Goal: Information Seeking & Learning: Learn about a topic

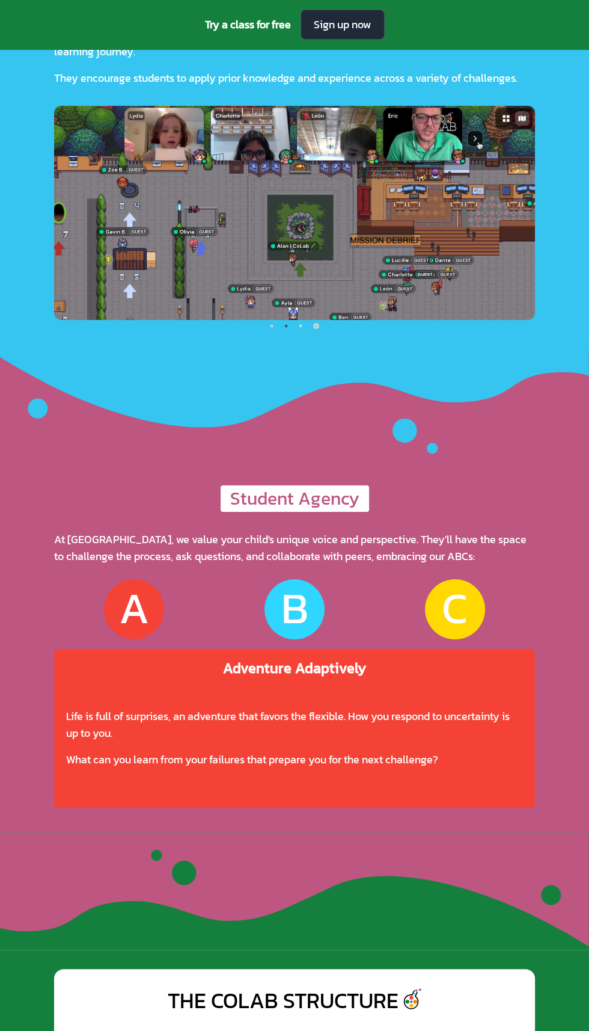
scroll to position [3355, 0]
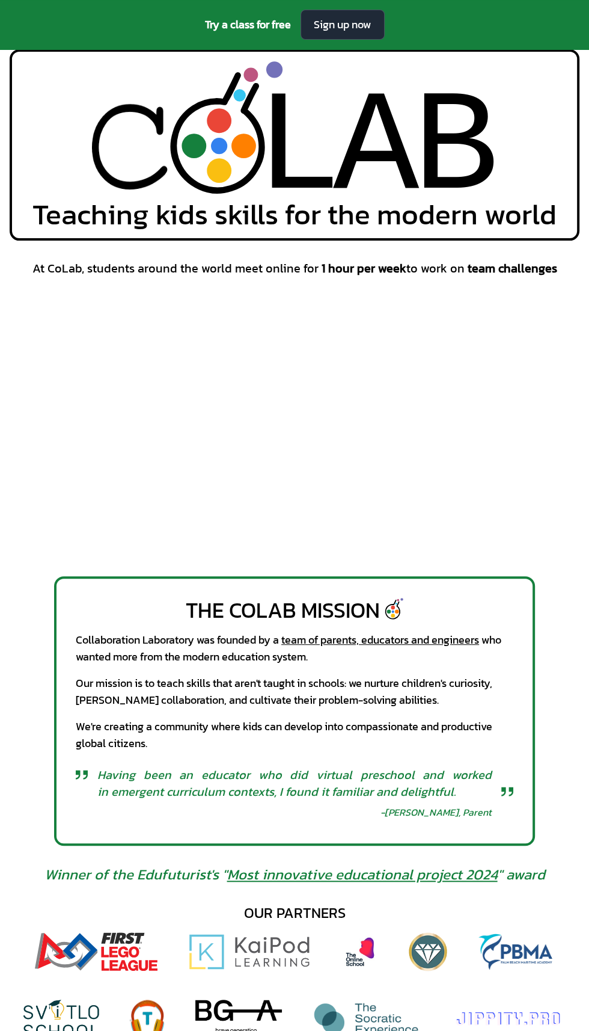
scroll to position [0, 0]
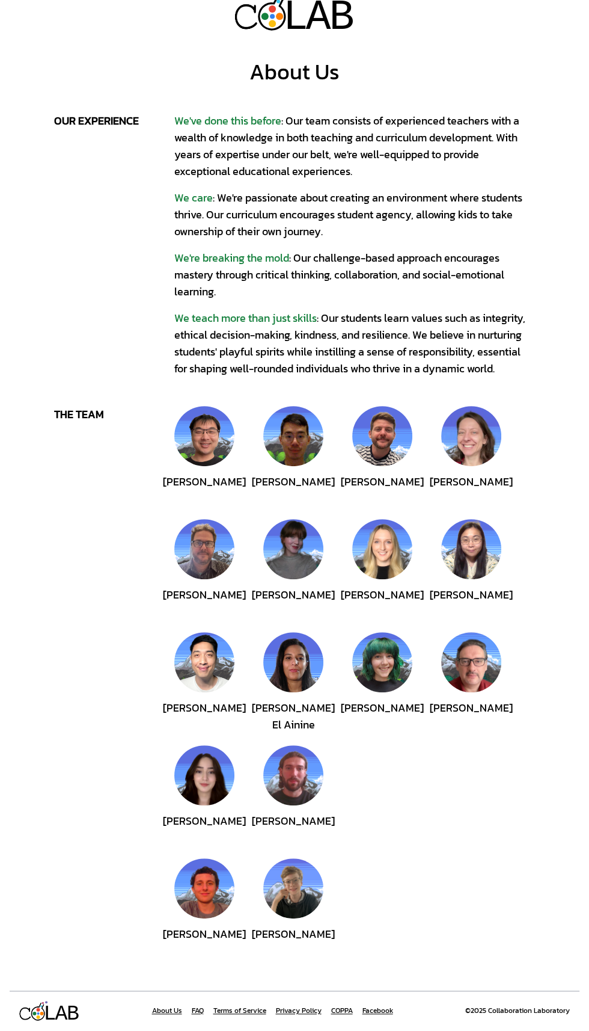
scroll to position [79, 0]
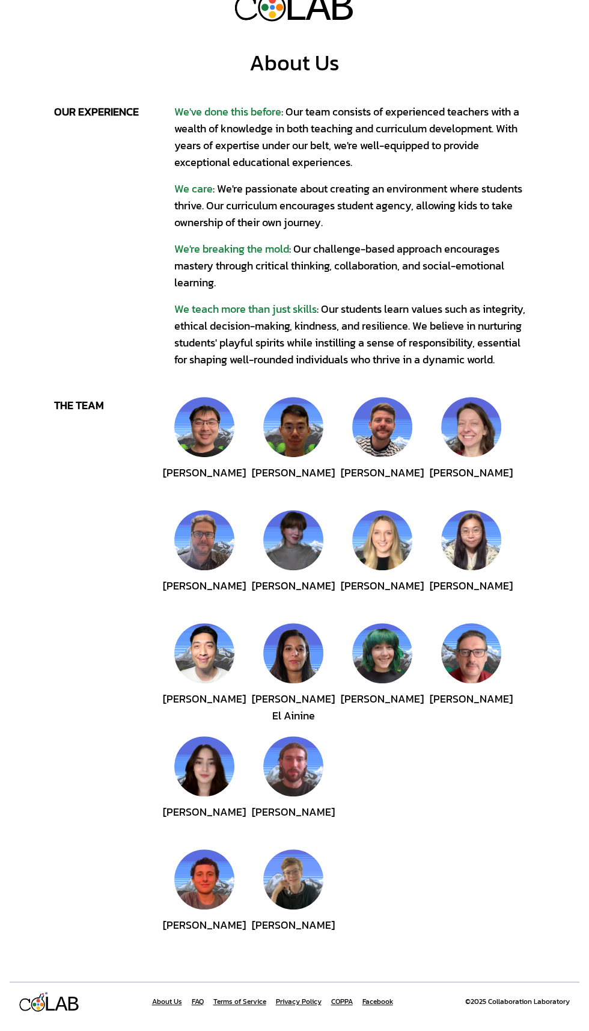
click at [205, 849] on img at bounding box center [204, 879] width 60 height 60
click at [298, 849] on img at bounding box center [293, 879] width 60 height 60
click at [476, 849] on div "Hudson Keegan" at bounding box center [354, 900] width 361 height 103
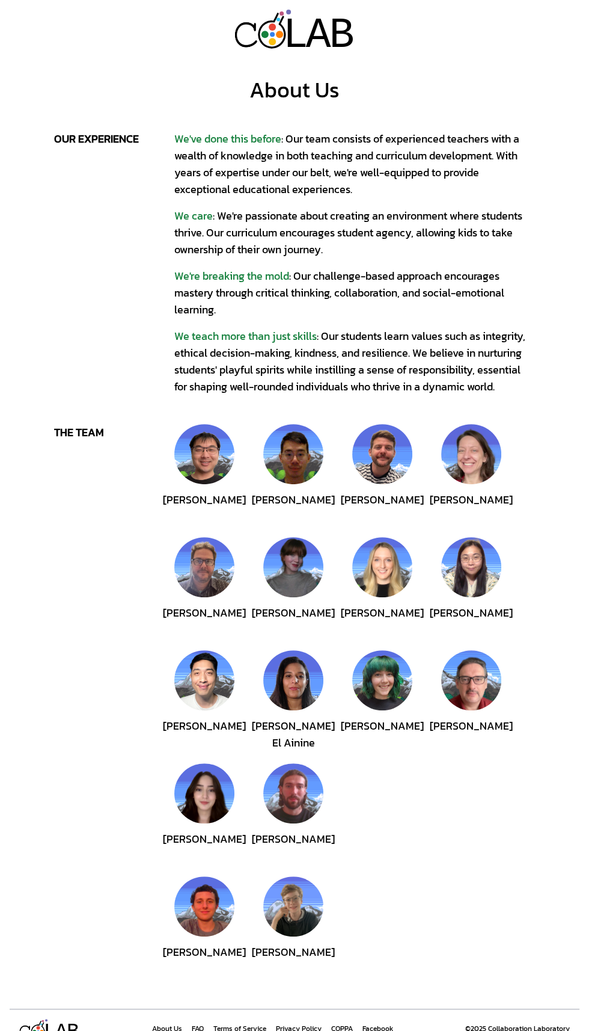
click at [292, 912] on img at bounding box center [293, 906] width 60 height 60
click at [191, 912] on img at bounding box center [204, 906] width 60 height 60
click at [311, 767] on div "James Morrissey" at bounding box center [293, 814] width 60 height 103
click at [188, 803] on img at bounding box center [204, 793] width 60 height 60
